Goal: Task Accomplishment & Management: Manage account settings

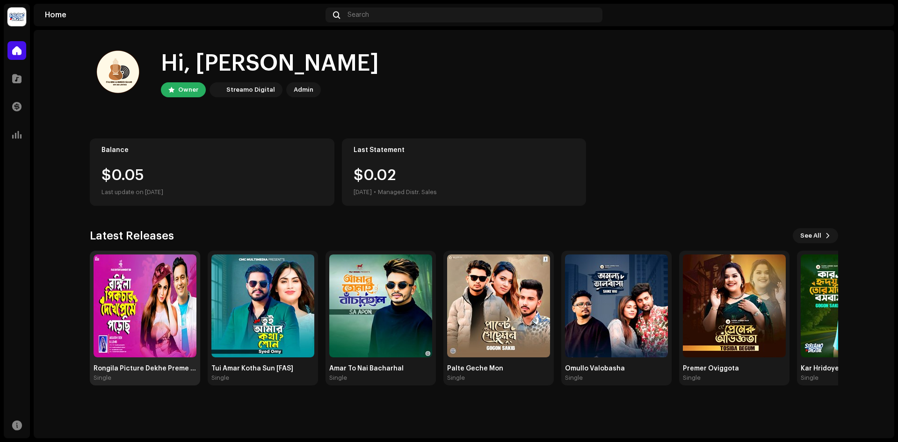
click at [190, 317] on img at bounding box center [145, 306] width 103 height 103
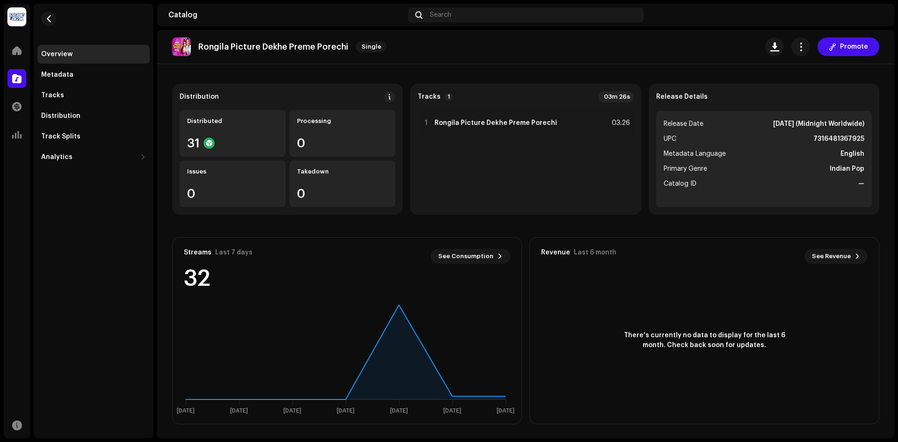
scroll to position [59, 0]
click at [793, 52] on button "button" at bounding box center [801, 46] width 19 height 19
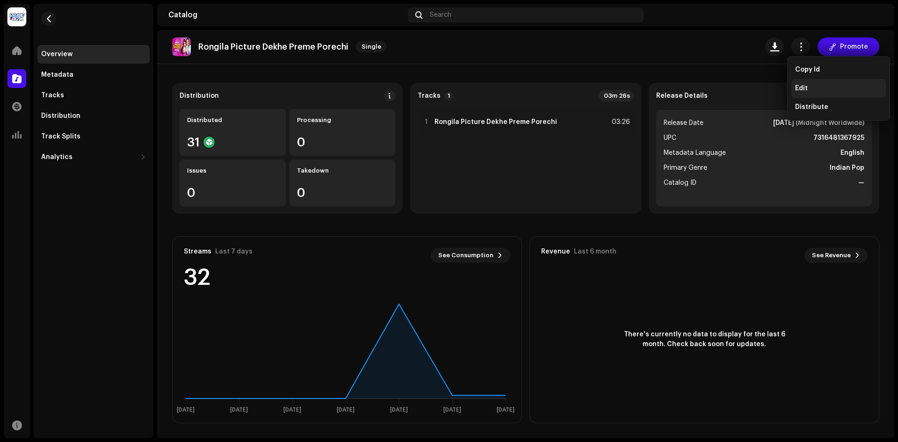
click at [808, 92] on div "Edit" at bounding box center [839, 88] width 95 height 19
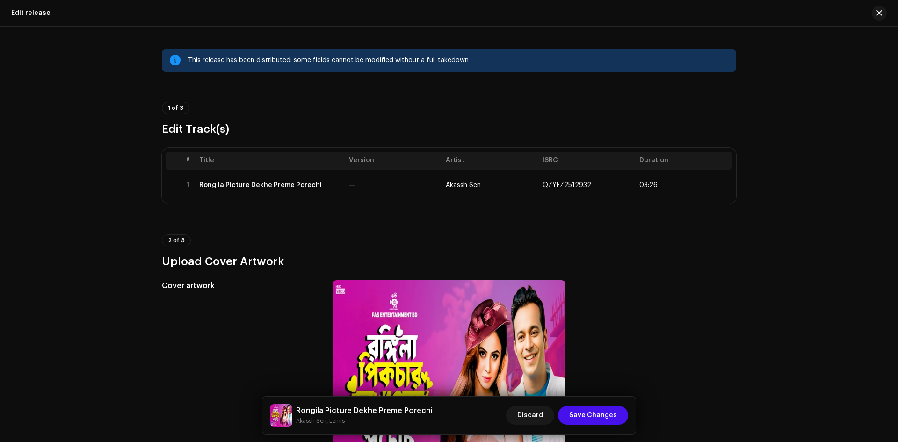
click at [477, 203] on div "# Title Version Artist ISRC Duration 1 Rongila Picture Dekhe Preme Porechi — Ak…" at bounding box center [449, 176] width 575 height 56
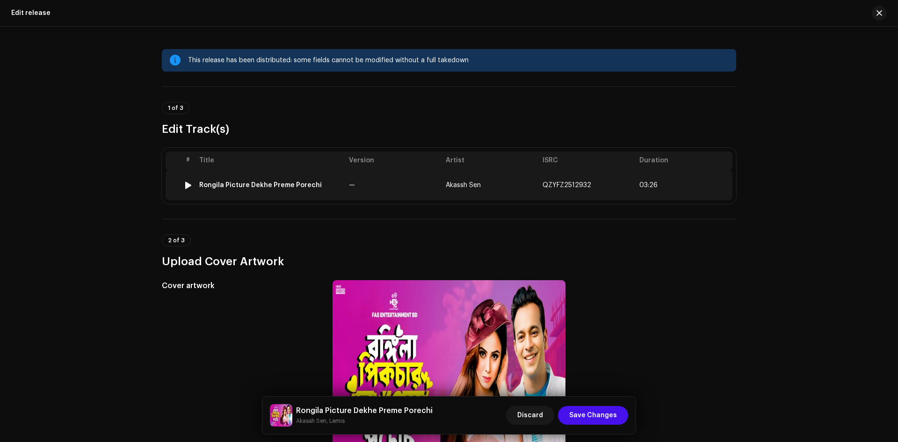
click at [186, 185] on div at bounding box center [188, 185] width 7 height 7
click at [181, 181] on td "1" at bounding box center [188, 185] width 15 height 30
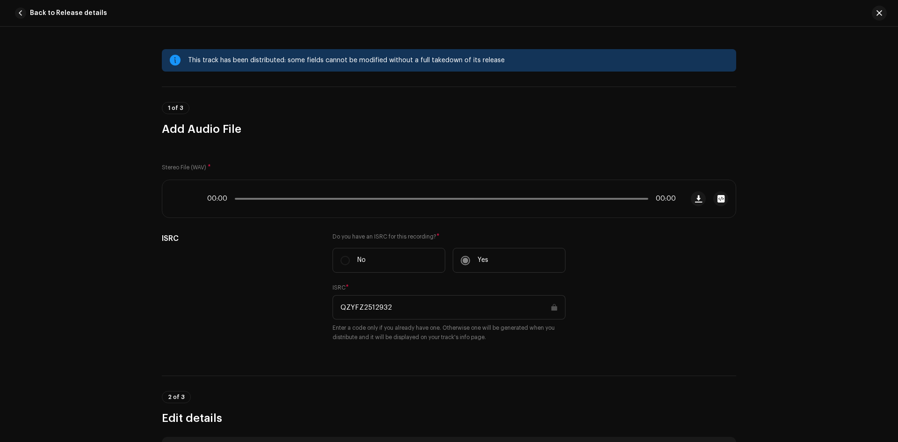
scroll to position [399, 0]
